Goal: Task Accomplishment & Management: Manage account settings

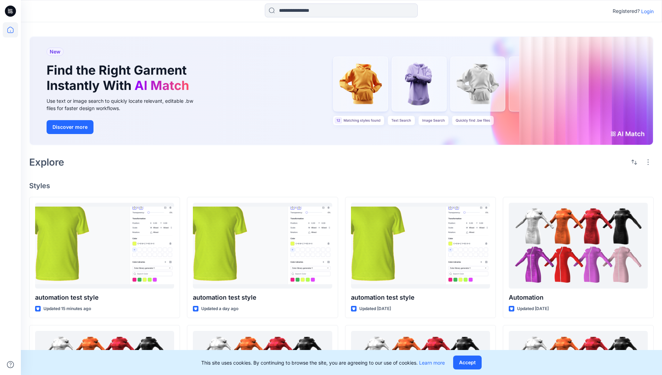
click at [646, 11] on p "Login" at bounding box center [647, 11] width 13 height 7
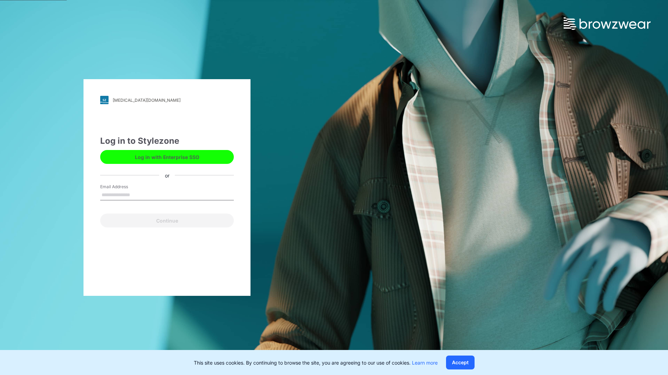
click at [137, 195] on input "Email Address" at bounding box center [167, 195] width 134 height 10
type input "**********"
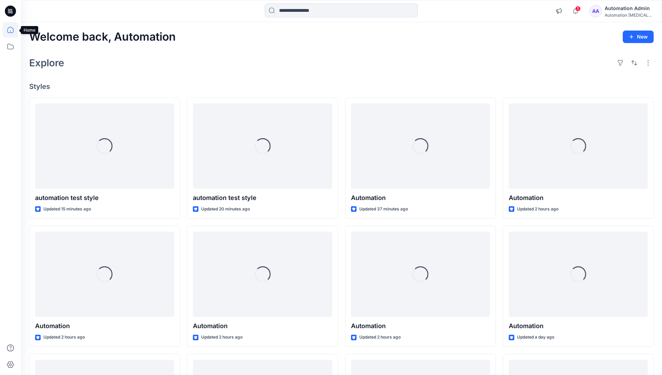
click at [13, 30] on icon at bounding box center [10, 30] width 6 height 6
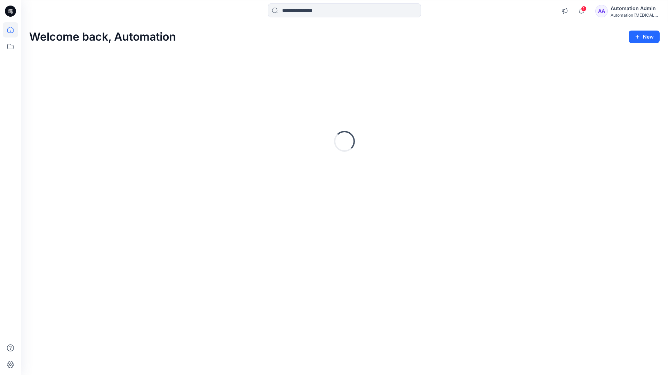
click at [630, 9] on div "Automation Admin" at bounding box center [634, 8] width 49 height 8
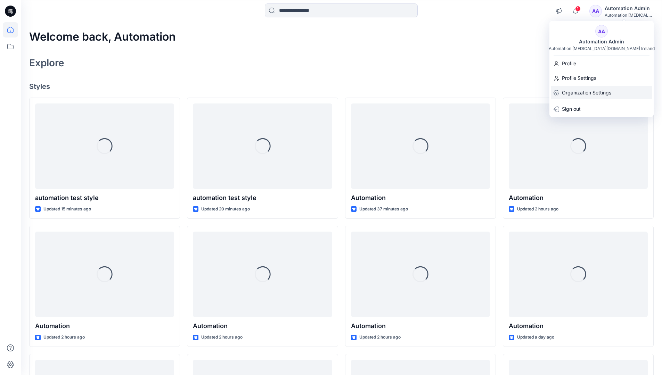
click at [570, 94] on p "Organization Settings" at bounding box center [586, 92] width 49 height 13
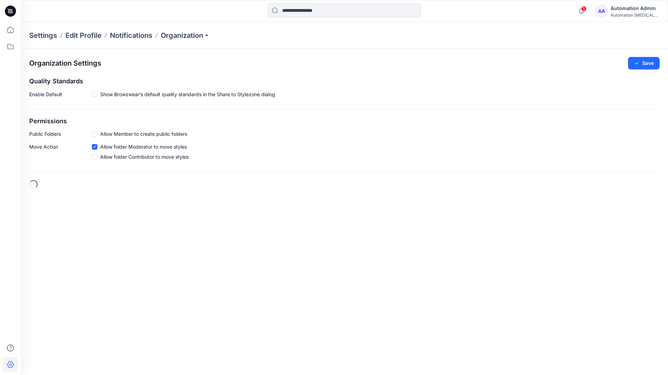
click at [38, 121] on h2 "Permissions" at bounding box center [344, 121] width 630 height 7
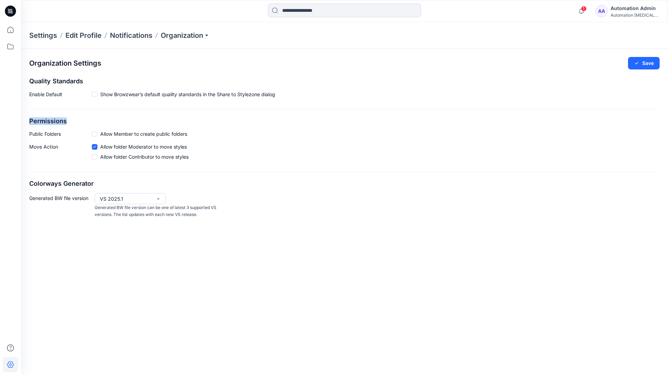
click at [38, 121] on h2 "Permissions" at bounding box center [344, 121] width 630 height 7
drag, startPoint x: 38, startPoint y: 121, endPoint x: 65, endPoint y: 132, distance: 29.3
click at [65, 132] on p "Public Folders" at bounding box center [60, 133] width 63 height 7
click at [40, 136] on p "Public Folders" at bounding box center [60, 133] width 63 height 7
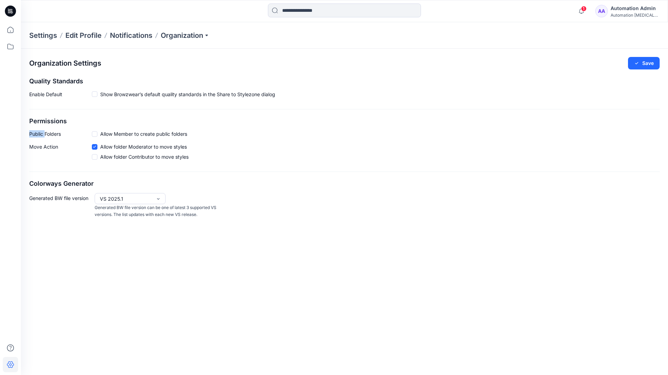
click at [40, 136] on p "Public Folders" at bounding box center [60, 133] width 63 height 7
click at [43, 147] on p "Move Action" at bounding box center [60, 153] width 63 height 20
click at [53, 173] on div "Organization Settings Save Quality Standards Enable Default Show Browzwear’s de…" at bounding box center [344, 138] width 647 height 178
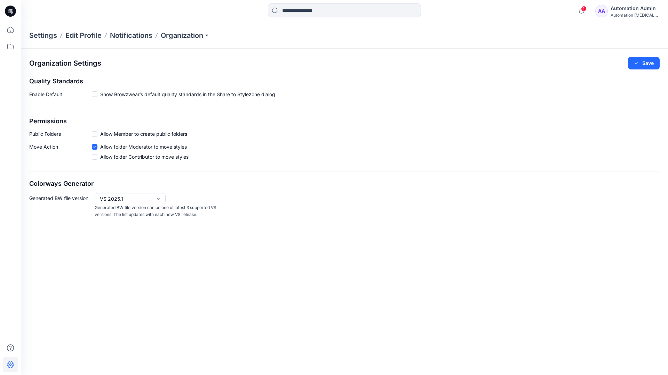
click at [640, 8] on div "Automation Admin" at bounding box center [634, 8] width 49 height 8
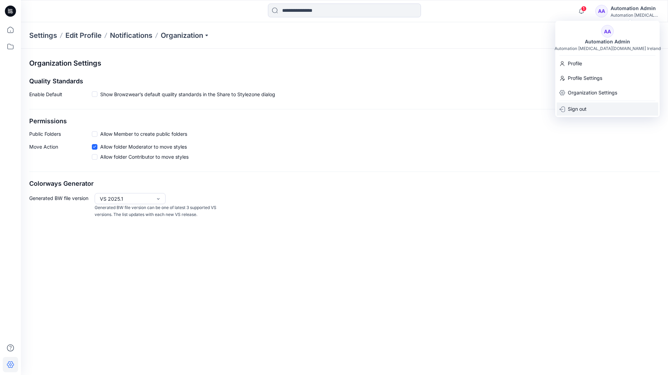
click at [574, 107] on p "Sign out" at bounding box center [576, 109] width 19 height 13
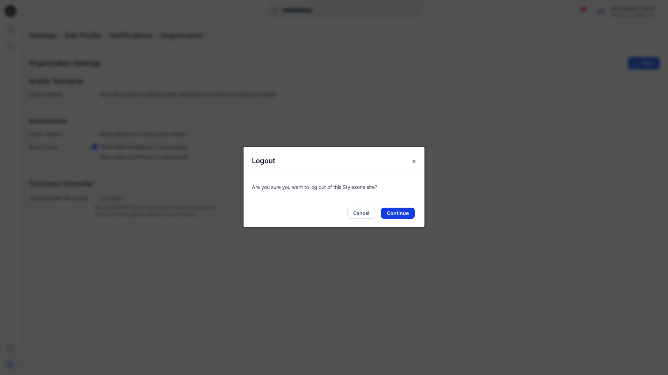
click at [398, 214] on button "Continue" at bounding box center [398, 213] width 34 height 11
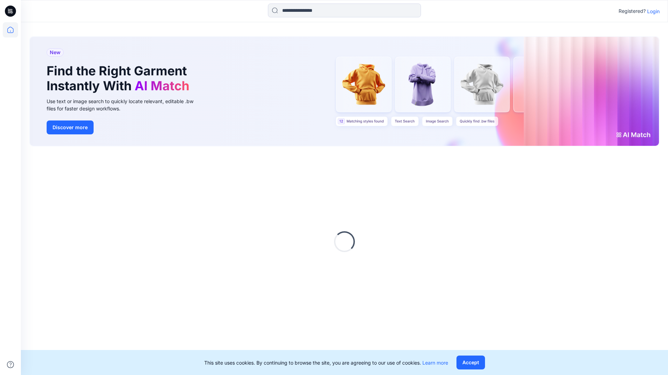
click at [651, 11] on p "Login" at bounding box center [653, 11] width 13 height 7
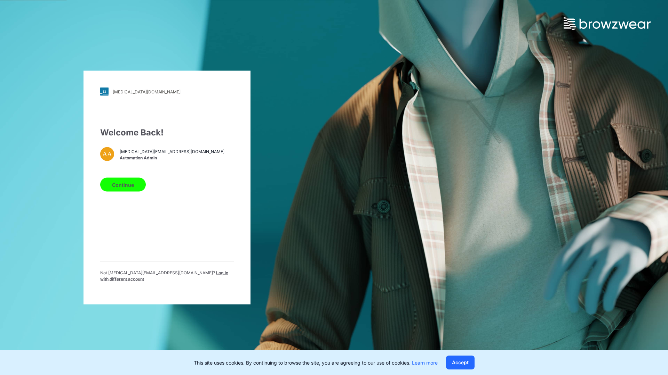
click at [172, 275] on span "Log in with different account" at bounding box center [164, 275] width 128 height 11
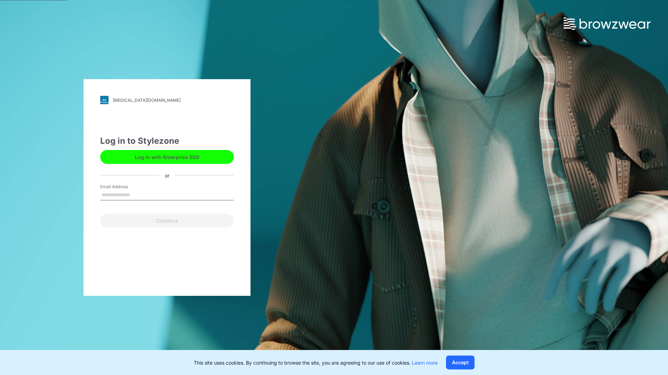
click at [137, 195] on input "Email Address" at bounding box center [167, 195] width 134 height 10
type input "**********"
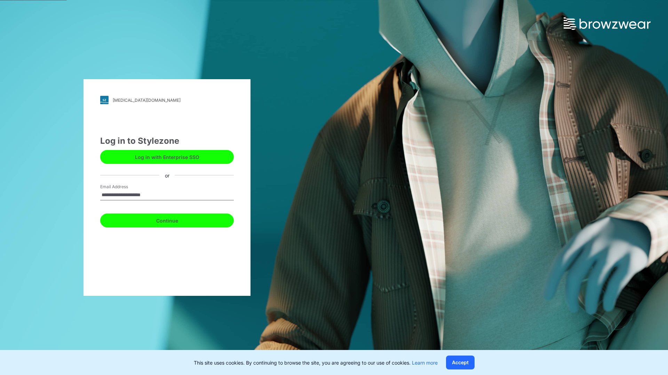
click at [175, 220] on button "Continue" at bounding box center [167, 221] width 134 height 14
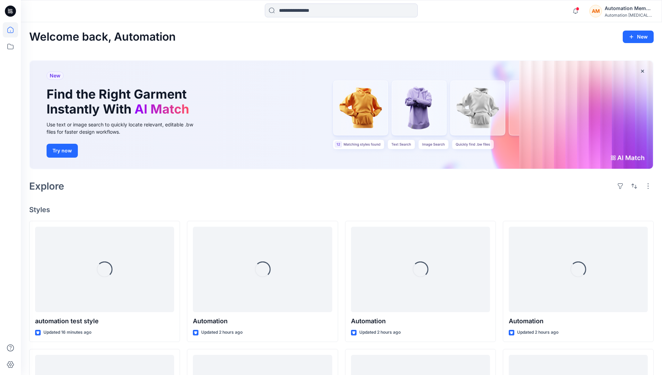
click at [12, 30] on icon at bounding box center [10, 29] width 15 height 15
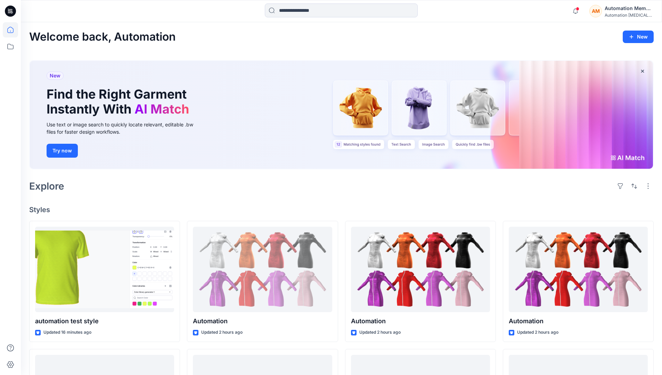
click at [611, 12] on div "Automation Member" at bounding box center [629, 8] width 49 height 8
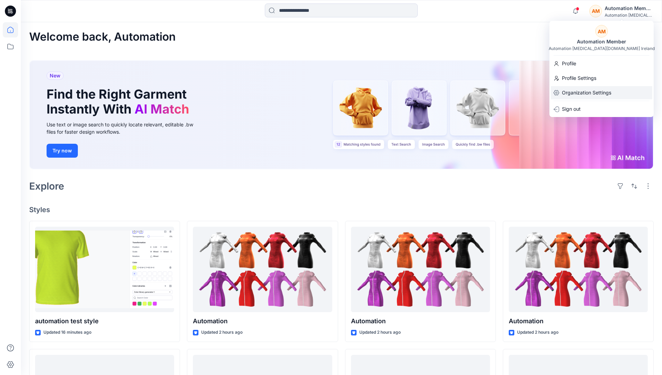
click at [583, 89] on p "Organization Settings" at bounding box center [586, 92] width 49 height 13
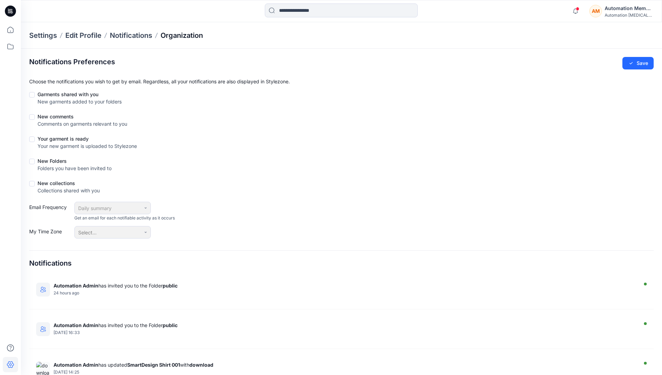
click at [198, 36] on p "Organization" at bounding box center [182, 36] width 42 height 10
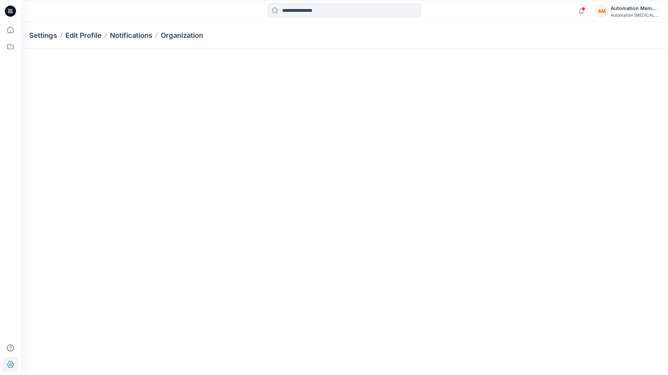
click at [619, 14] on div "Automation [MEDICAL_DATA]..." at bounding box center [634, 15] width 49 height 5
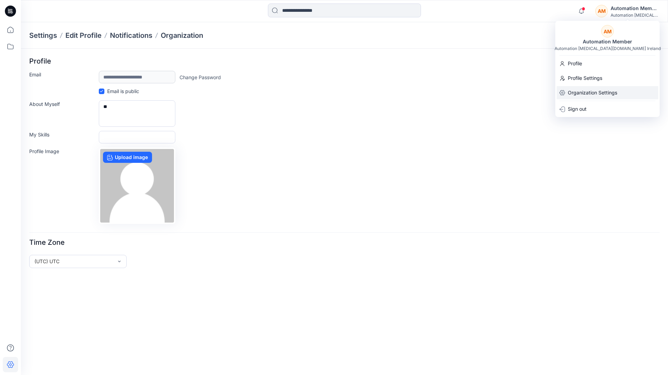
click at [585, 91] on p "Organization Settings" at bounding box center [591, 92] width 49 height 13
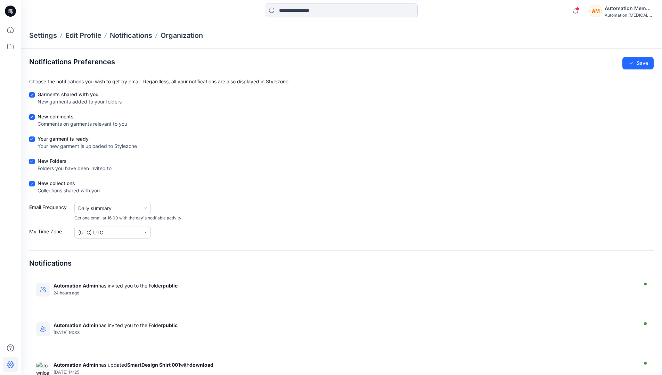
click at [234, 159] on div "New Folders Folders you have been invited to" at bounding box center [341, 165] width 625 height 17
click at [38, 264] on h4 "Notifications" at bounding box center [50, 263] width 42 height 8
click at [48, 61] on h2 "Notifications Preferences" at bounding box center [72, 62] width 86 height 8
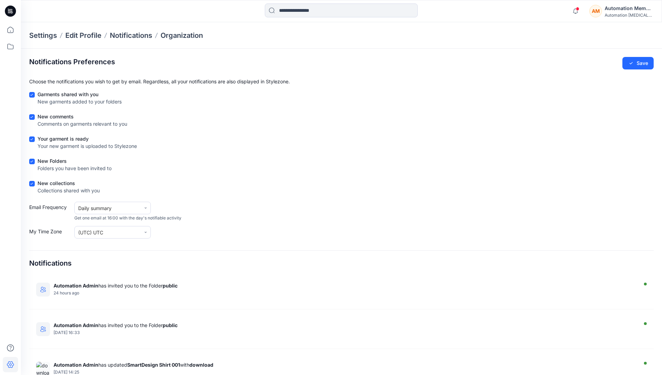
click at [48, 61] on h2 "Notifications Preferences" at bounding box center [72, 62] width 86 height 8
click at [622, 16] on div "Automation [MEDICAL_DATA]..." at bounding box center [629, 15] width 49 height 5
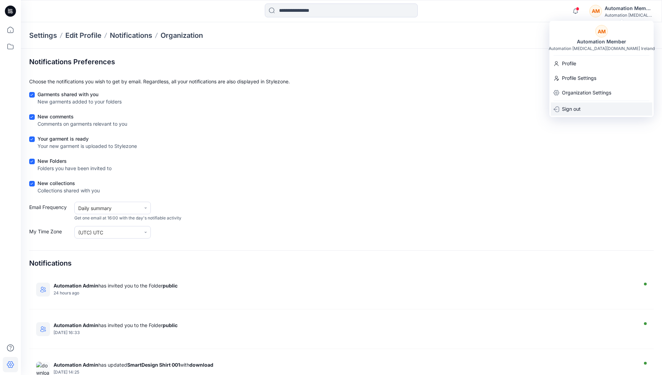
click at [585, 113] on div "Sign out" at bounding box center [602, 109] width 102 height 13
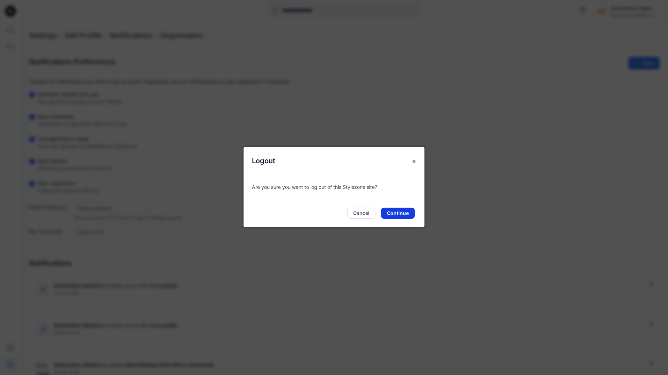
click at [395, 212] on button "Continue" at bounding box center [398, 213] width 34 height 11
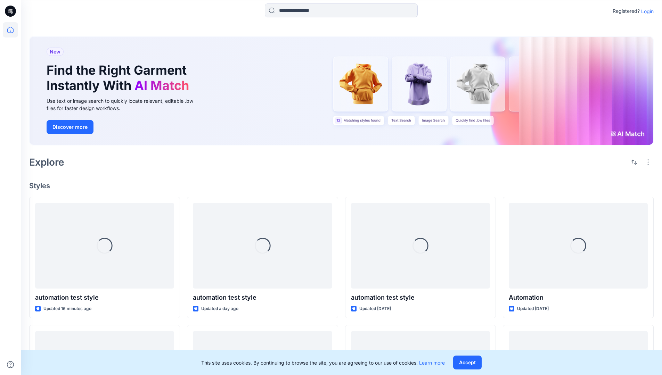
click at [645, 11] on p "Login" at bounding box center [647, 11] width 13 height 7
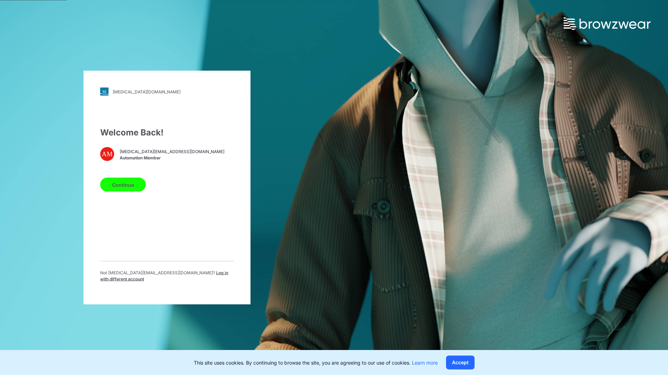
click at [183, 274] on span "Log in with different account" at bounding box center [164, 275] width 128 height 11
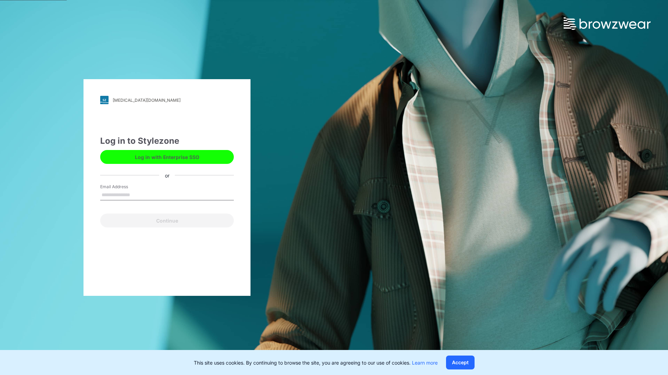
click at [148, 197] on input "Email Address" at bounding box center [167, 195] width 134 height 10
type input "**********"
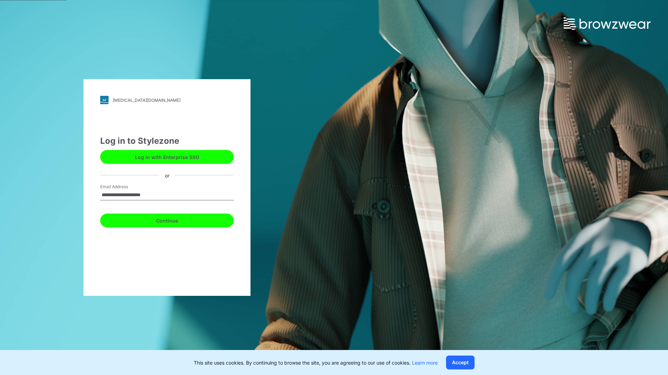
click at [163, 221] on button "Continue" at bounding box center [167, 221] width 134 height 14
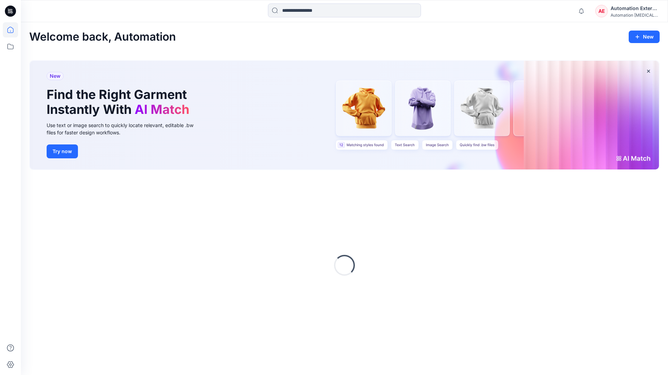
click at [626, 10] on div "Automation External" at bounding box center [634, 8] width 49 height 8
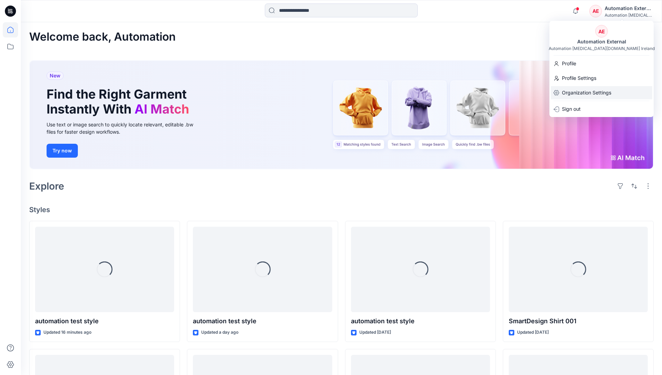
click at [596, 94] on p "Organization Settings" at bounding box center [586, 92] width 49 height 13
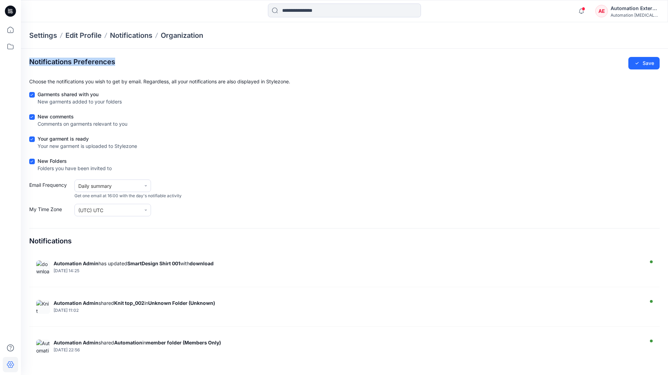
drag, startPoint x: 596, startPoint y: 94, endPoint x: 115, endPoint y: 62, distance: 481.5
click at [115, 62] on section "Notifications Preferences Save Choose the notifications you wish to get by emai…" at bounding box center [344, 209] width 647 height 321
click at [118, 63] on div "Notifications Preferences Save" at bounding box center [344, 63] width 630 height 13
drag, startPoint x: 118, startPoint y: 63, endPoint x: 75, endPoint y: 241, distance: 183.4
click at [75, 241] on div "Notifications" at bounding box center [344, 238] width 630 height 20
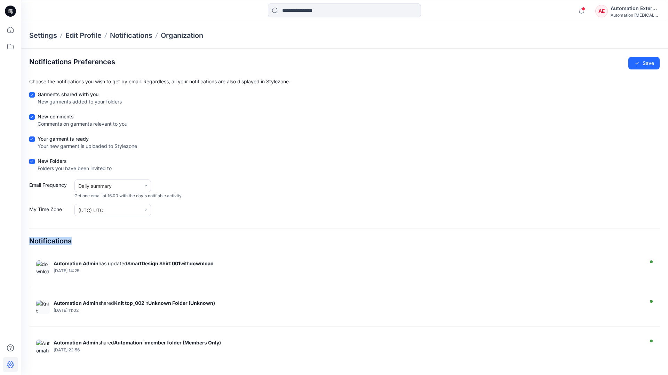
click at [100, 251] on div "Notifications Preferences Save Choose the notifications you wish to get by emai…" at bounding box center [344, 209] width 630 height 304
click at [645, 10] on div "Automation External" at bounding box center [634, 8] width 49 height 8
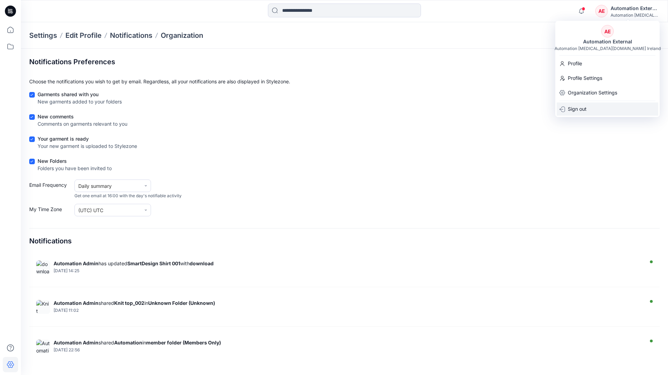
click at [588, 107] on div "Sign out" at bounding box center [607, 109] width 102 height 13
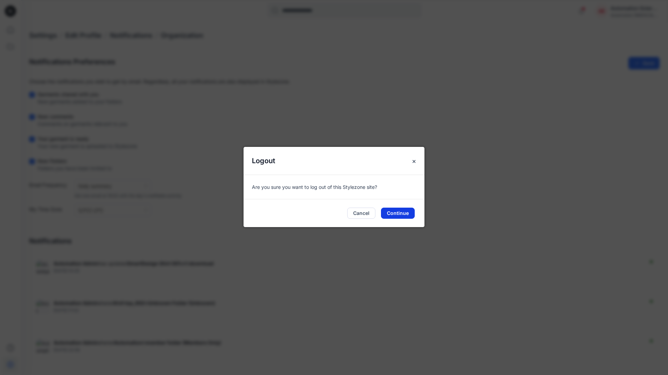
click at [407, 215] on button "Continue" at bounding box center [398, 213] width 34 height 11
